Goal: Task Accomplishment & Management: Manage account settings

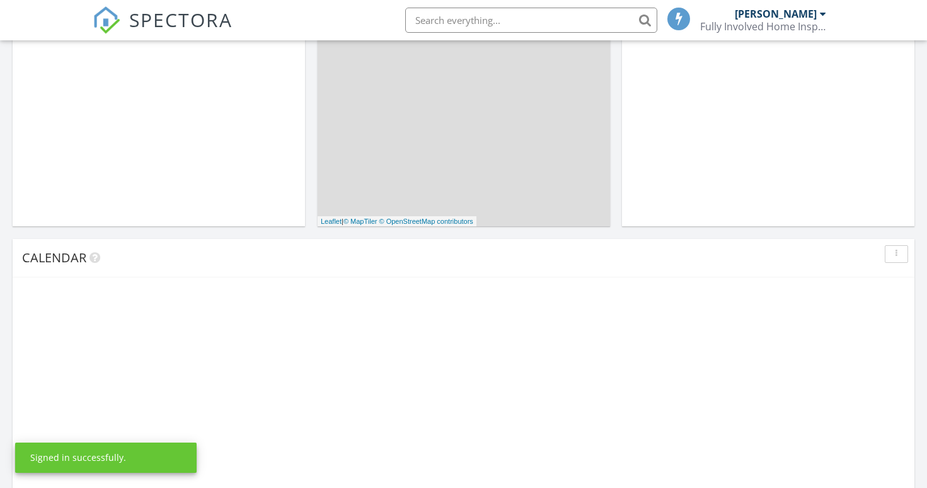
scroll to position [436, 0]
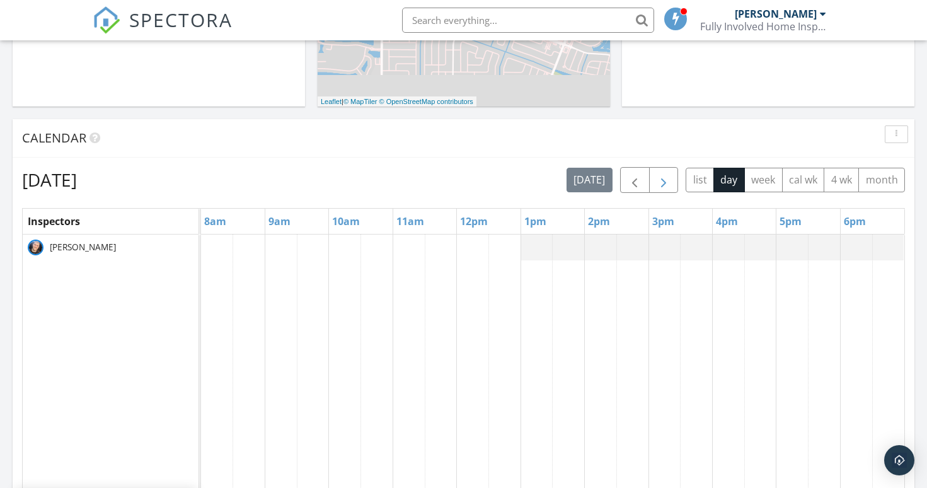
click at [671, 183] on button "button" at bounding box center [664, 180] width 30 height 26
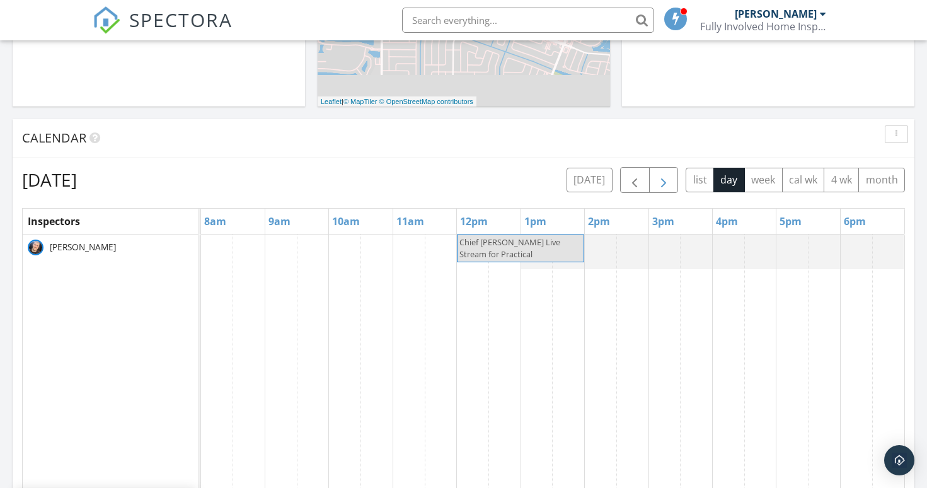
click at [671, 183] on button "button" at bounding box center [664, 180] width 30 height 26
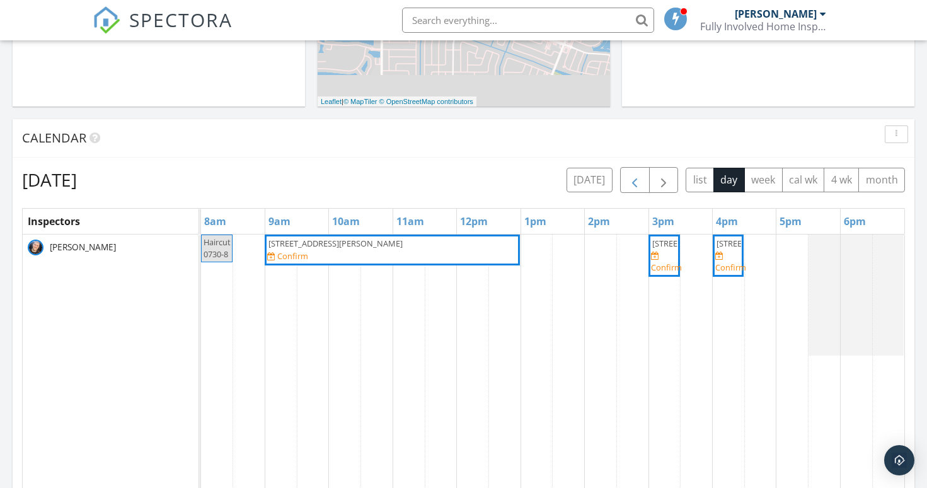
click at [632, 173] on span "button" at bounding box center [634, 180] width 15 height 15
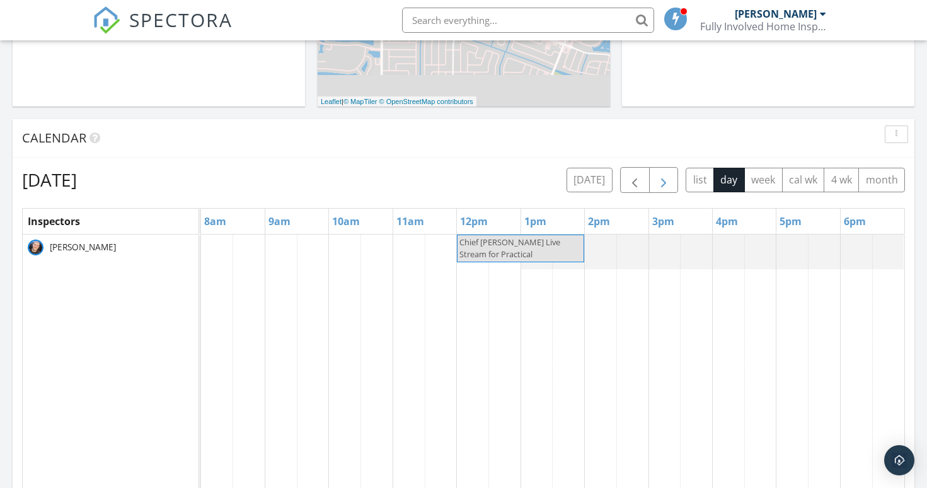
click at [654, 176] on button "button" at bounding box center [664, 180] width 30 height 26
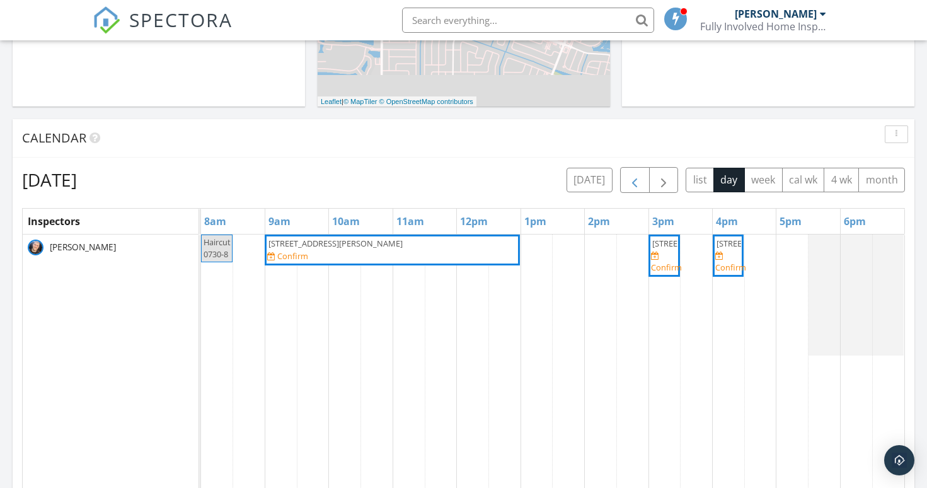
click at [642, 180] on span "button" at bounding box center [634, 180] width 15 height 15
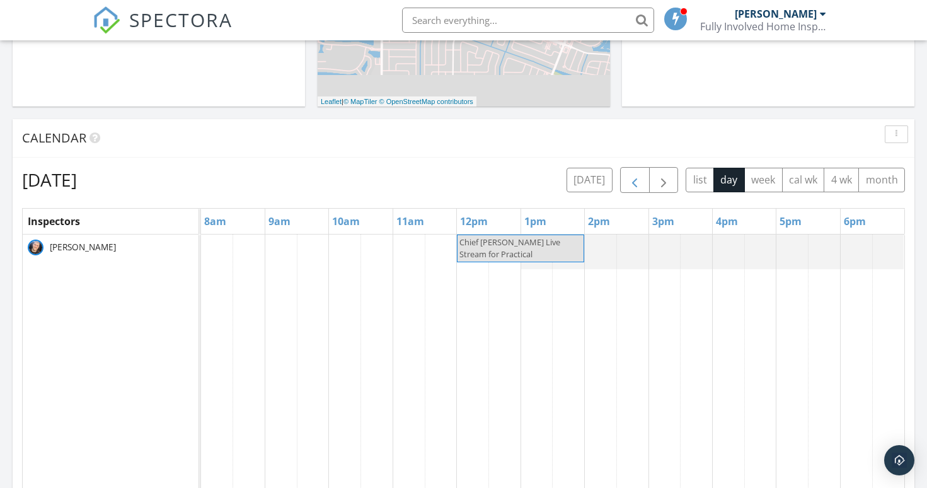
click at [642, 180] on span "button" at bounding box center [634, 180] width 15 height 15
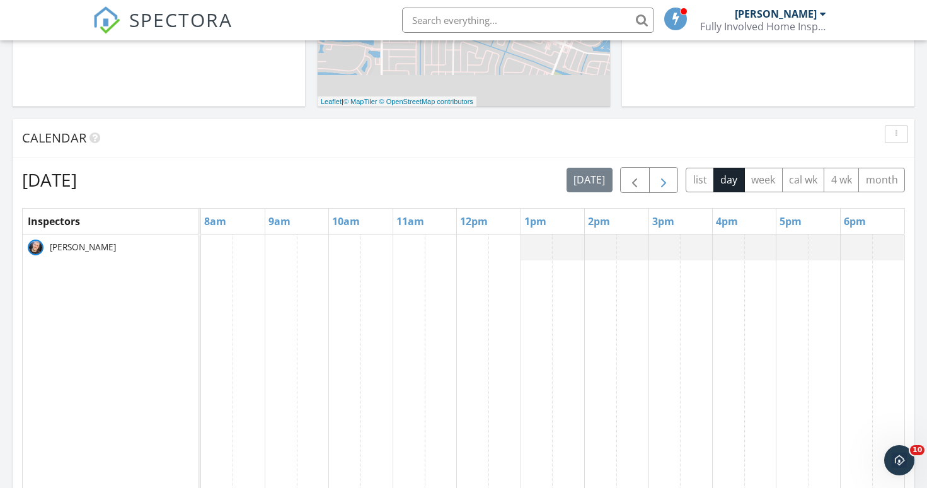
scroll to position [0, 0]
click at [656, 180] on span "button" at bounding box center [663, 180] width 15 height 15
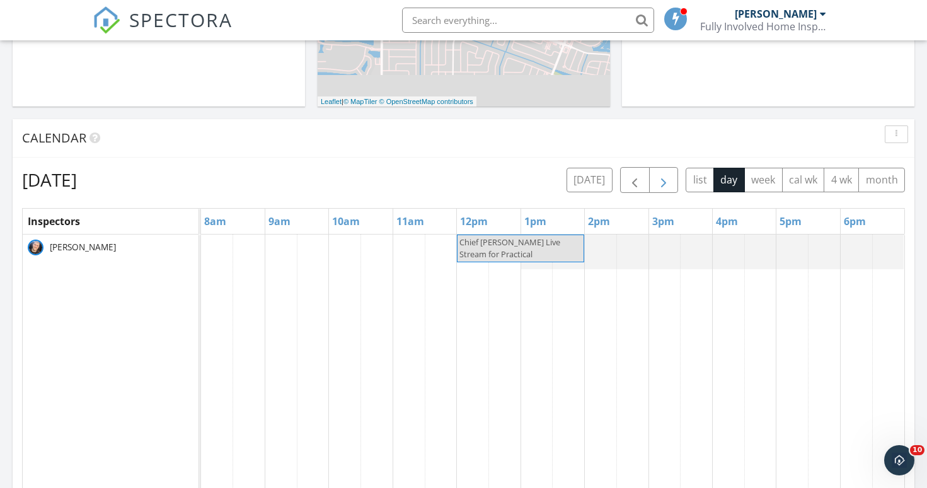
click at [656, 181] on span "button" at bounding box center [663, 180] width 15 height 15
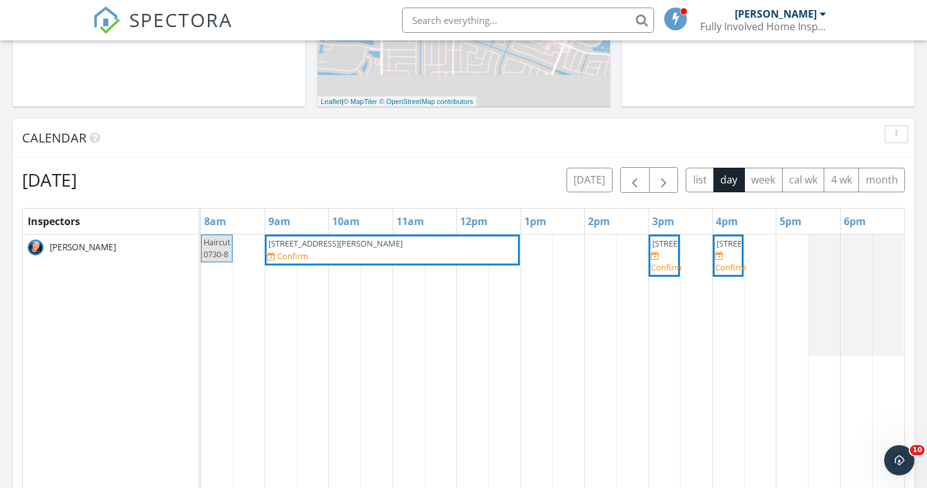
click at [443, 240] on span "143 SE Bella Strano, Port St. Lucie 34984" at bounding box center [392, 244] width 250 height 12
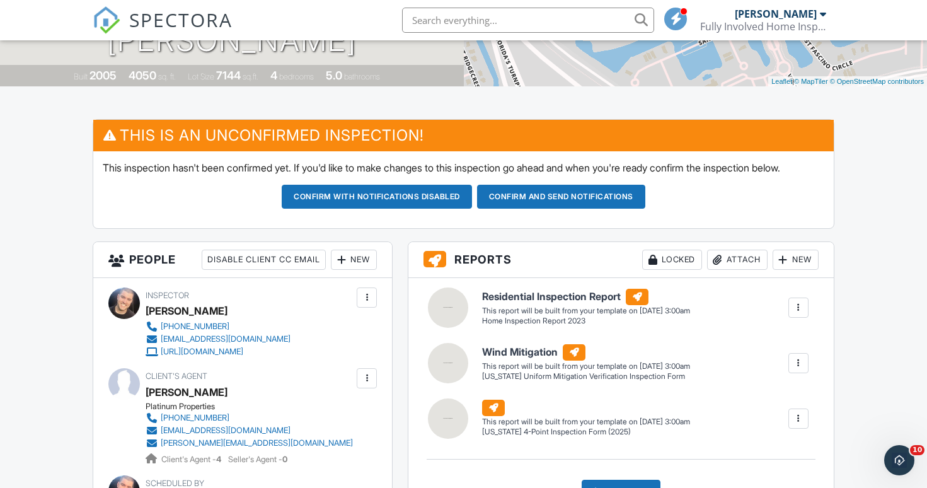
scroll to position [284, 0]
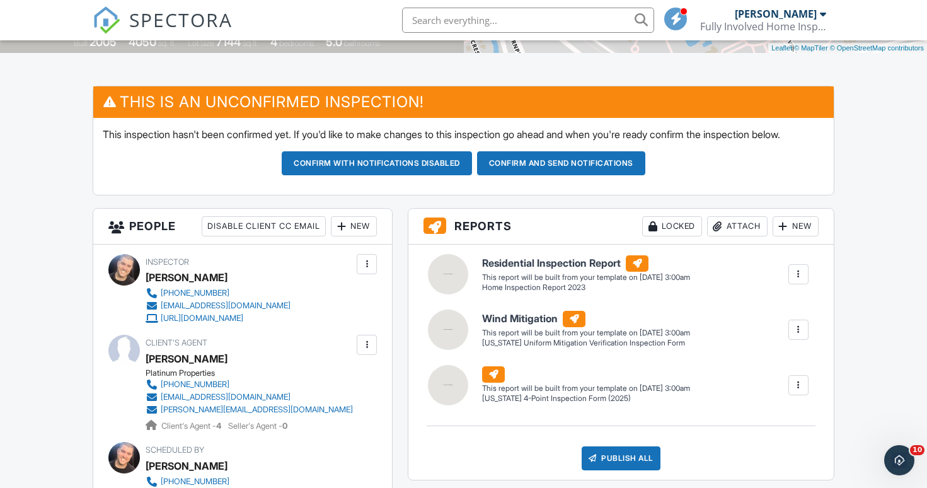
click at [355, 236] on div "New" at bounding box center [354, 226] width 46 height 20
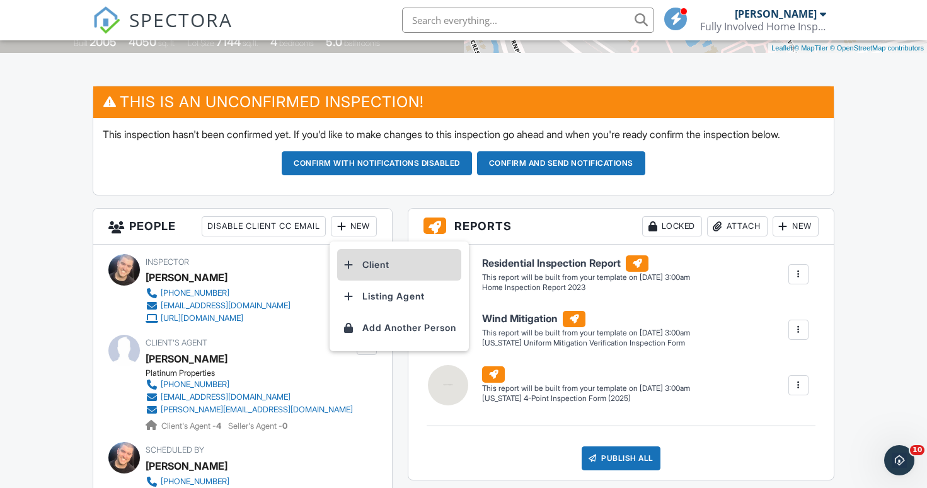
click at [354, 271] on div at bounding box center [348, 264] width 13 height 13
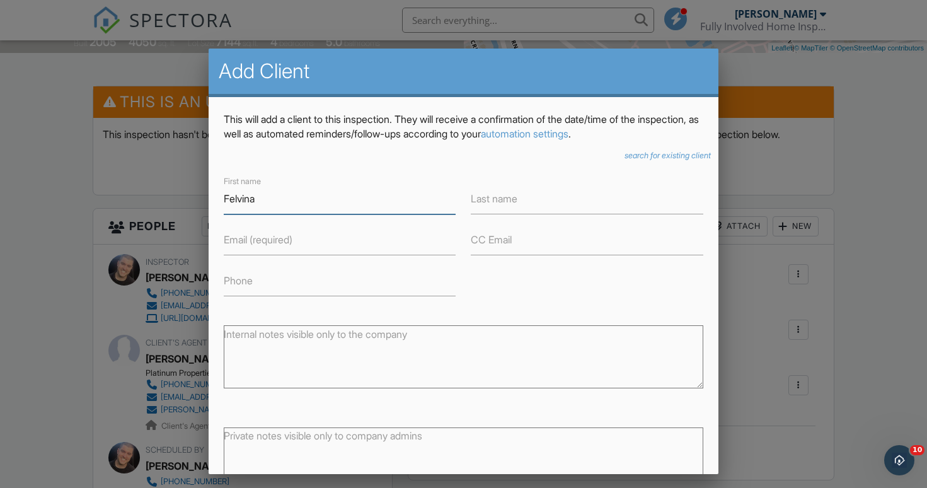
type input "Felvina"
type input "[PERSON_NAME]"
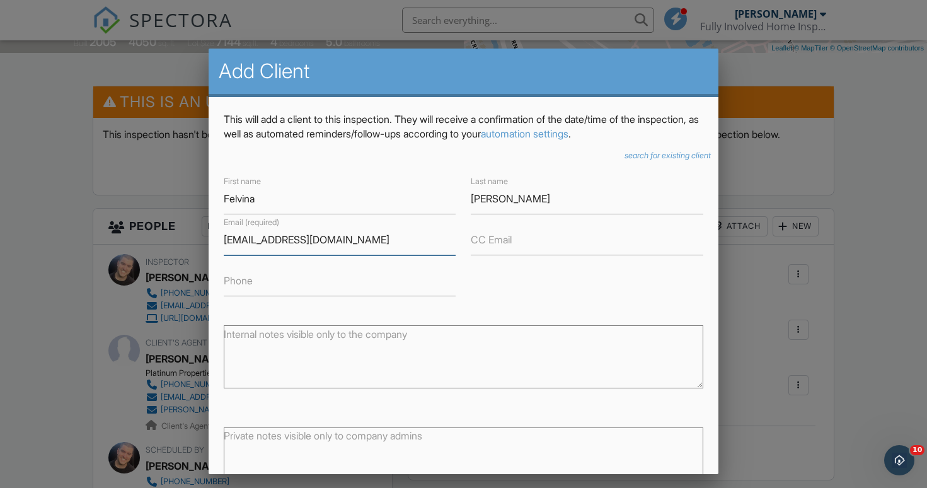
type input "[EMAIL_ADDRESS][DOMAIN_NAME]"
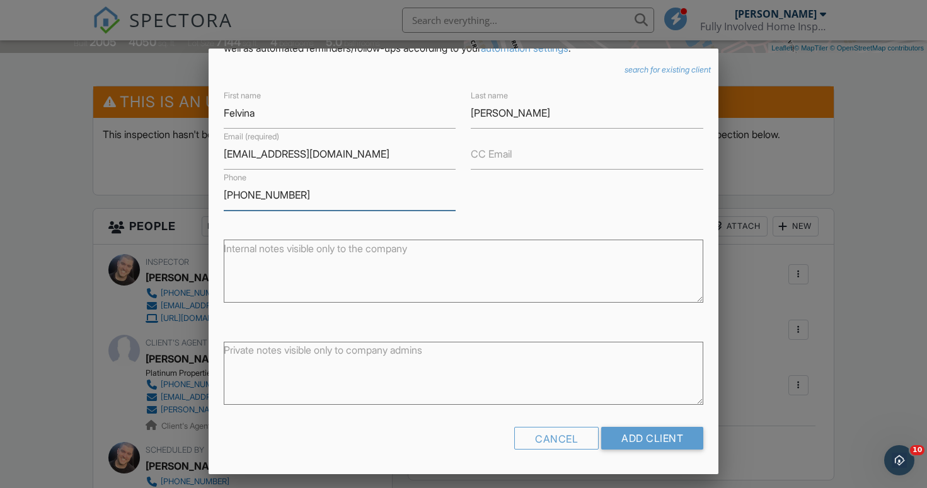
scroll to position [84, 0]
type input "[PHONE_NUMBER]"
click at [681, 438] on input "Add Client" at bounding box center [652, 439] width 102 height 23
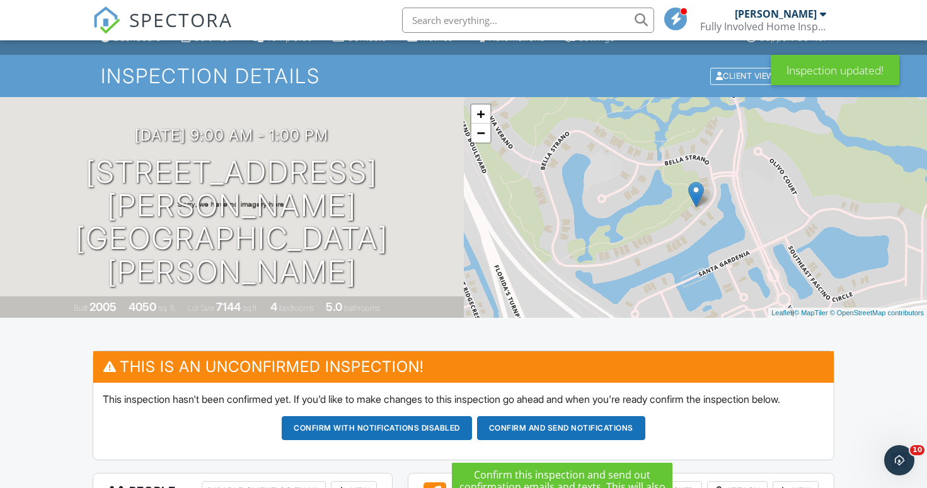
click at [566, 436] on button "Confirm and send notifications" at bounding box center [561, 428] width 168 height 24
